Goal: Task Accomplishment & Management: Manage account settings

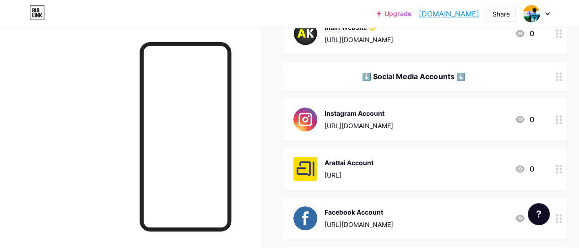
scroll to position [183, 0]
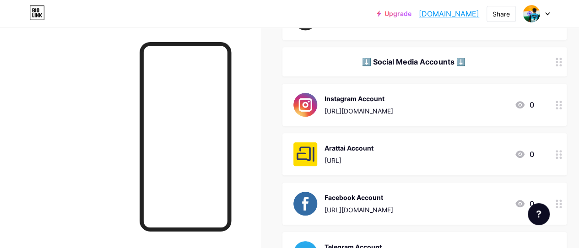
click at [465, 150] on div "Arattai Account [URL] 0" at bounding box center [413, 154] width 240 height 24
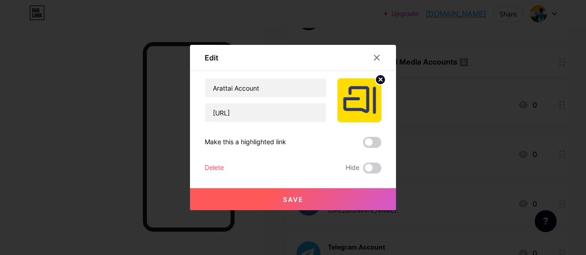
click at [221, 165] on div "Delete" at bounding box center [214, 167] width 19 height 11
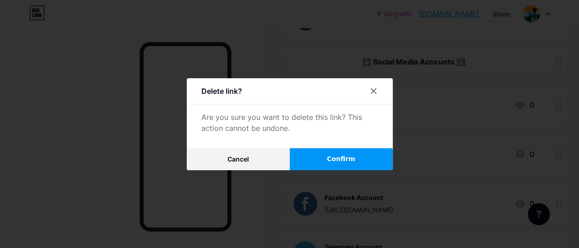
click at [320, 166] on button "Confirm" at bounding box center [341, 159] width 103 height 22
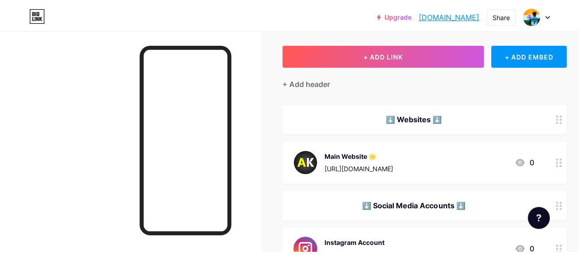
scroll to position [0, 0]
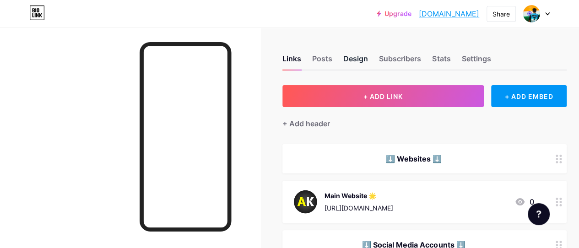
click at [347, 63] on div "Design" at bounding box center [355, 61] width 25 height 16
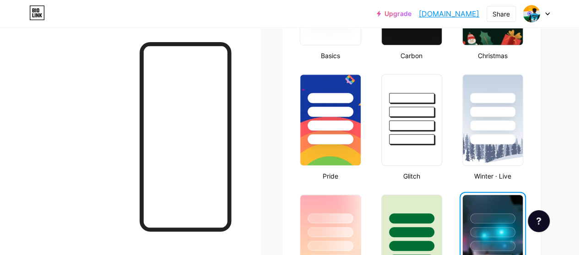
scroll to position [320, 0]
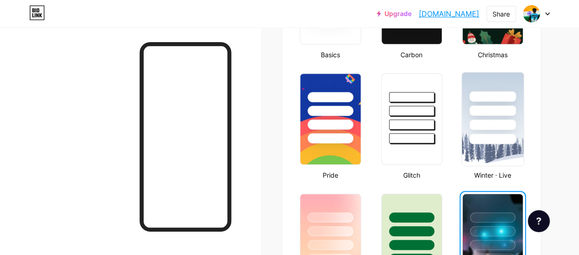
click at [489, 153] on img at bounding box center [493, 118] width 62 height 93
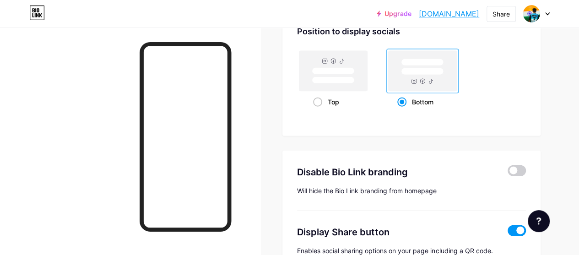
scroll to position [1281, 0]
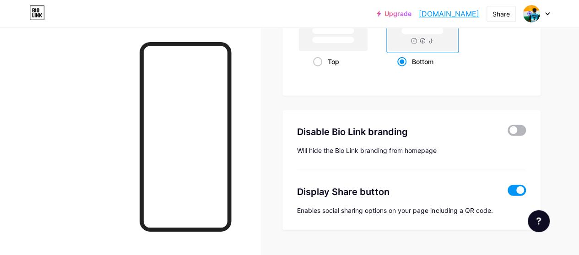
click at [512, 135] on span at bounding box center [517, 130] width 18 height 11
click at [508, 133] on input "checkbox" at bounding box center [508, 133] width 0 height 0
